Goal: Task Accomplishment & Management: Use online tool/utility

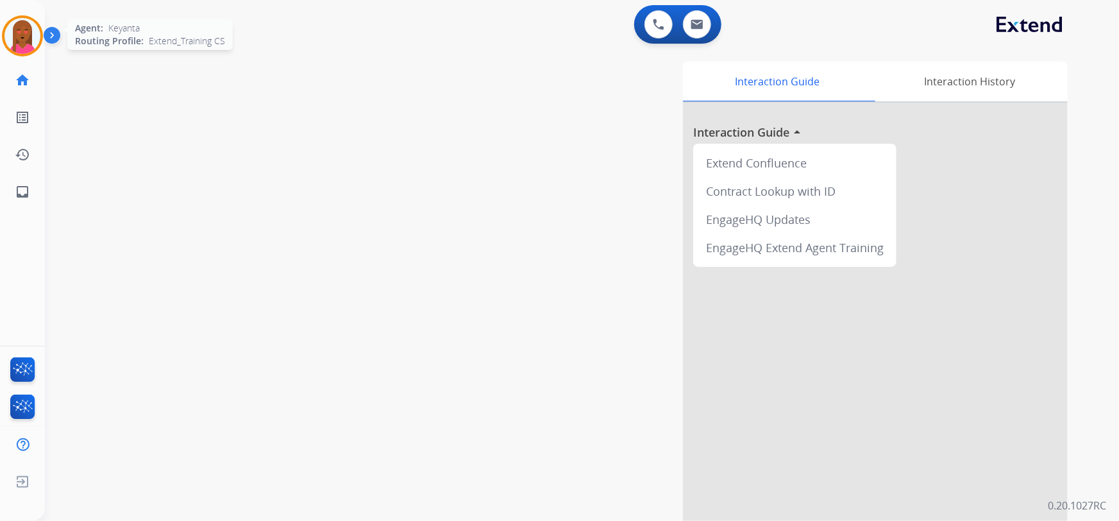
click at [13, 40] on img at bounding box center [22, 36] width 36 height 36
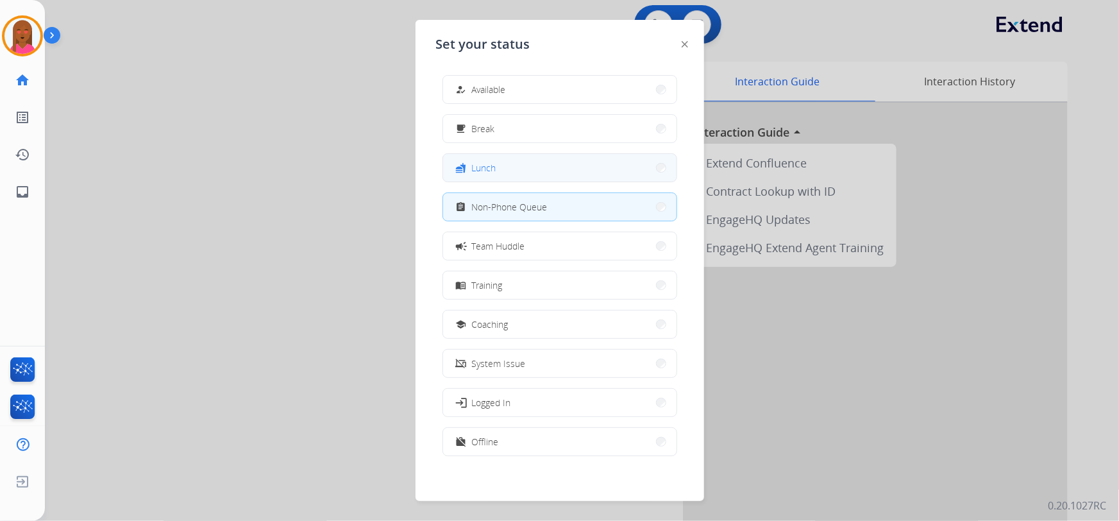
click at [545, 167] on button "fastfood Lunch" at bounding box center [560, 168] width 234 height 28
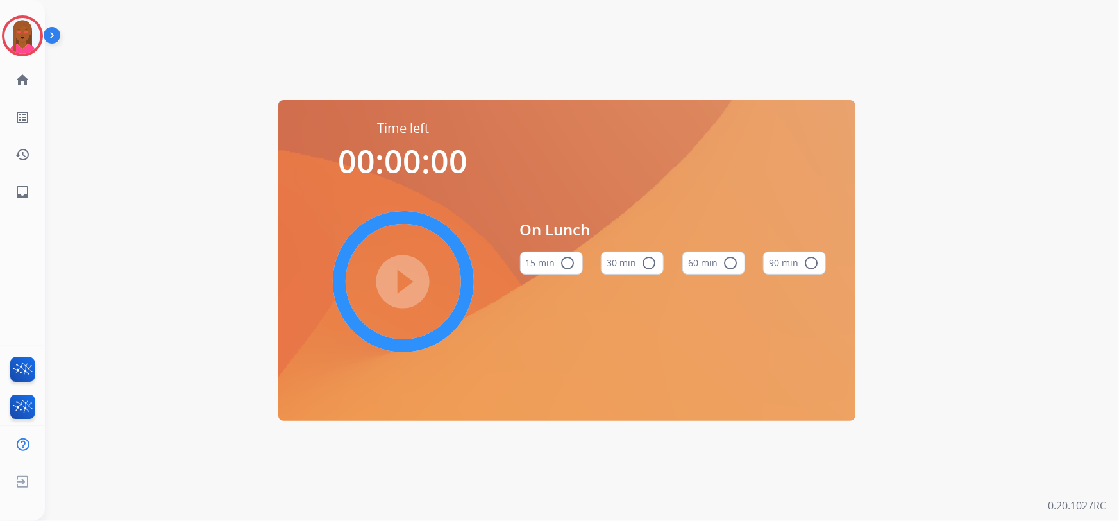
drag, startPoint x: 622, startPoint y: 257, endPoint x: 546, endPoint y: 271, distance: 77.5
click at [622, 257] on button "30 min radio_button_unchecked" at bounding box center [632, 262] width 63 height 23
click at [404, 282] on mat-icon "play_circle_filled" at bounding box center [403, 281] width 15 height 15
